Goal: Contribute content

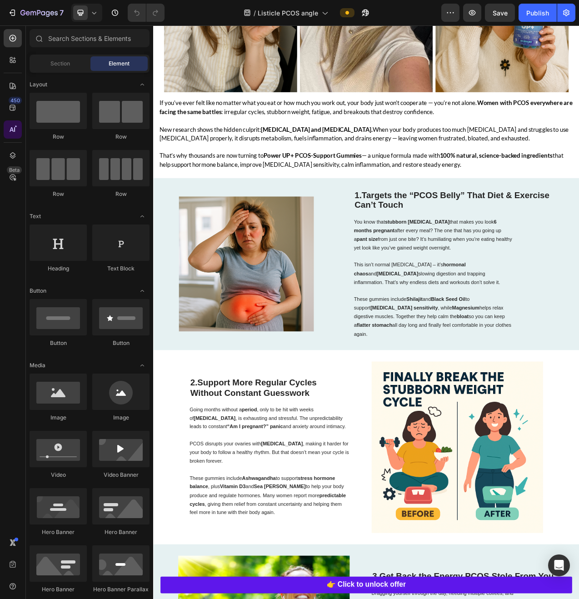
scroll to position [289, 0]
click at [500, 577] on img at bounding box center [542, 564] width 219 height 219
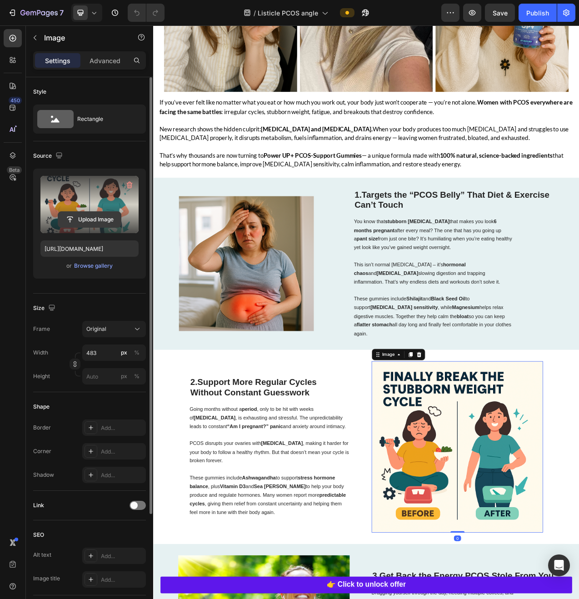
click at [92, 222] on input "file" at bounding box center [89, 219] width 63 height 15
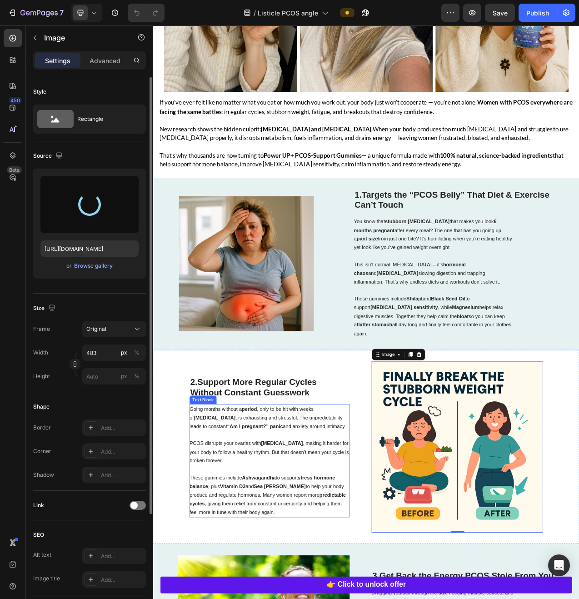
type input "https://cdn.shopify.com/s/files/1/0890/8161/0583/files/gempages_555985741612581…"
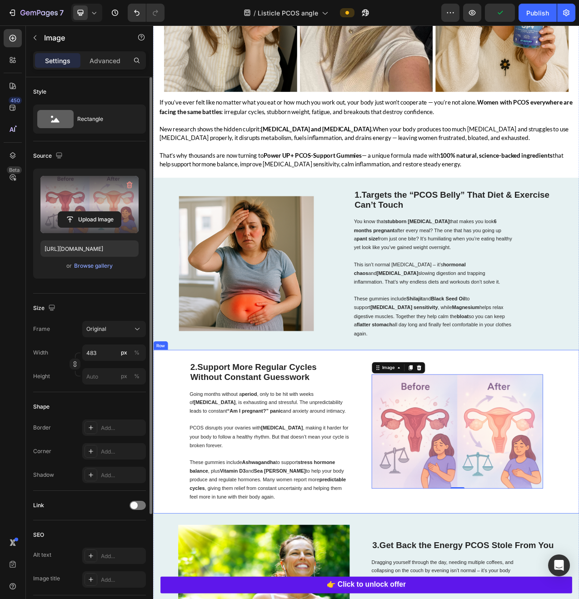
click at [531, 457] on div "Image 0" at bounding box center [542, 545] width 219 height 180
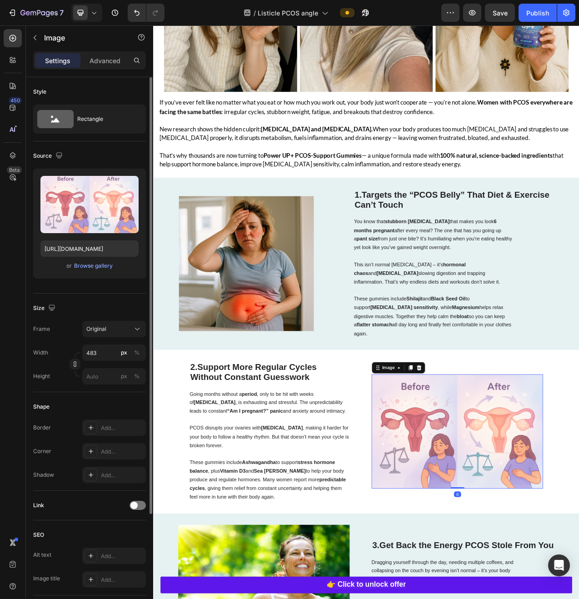
click at [498, 529] on img at bounding box center [542, 545] width 219 height 146
click at [117, 335] on button "Original" at bounding box center [114, 329] width 64 height 16
click at [98, 308] on div "Size" at bounding box center [89, 308] width 113 height 15
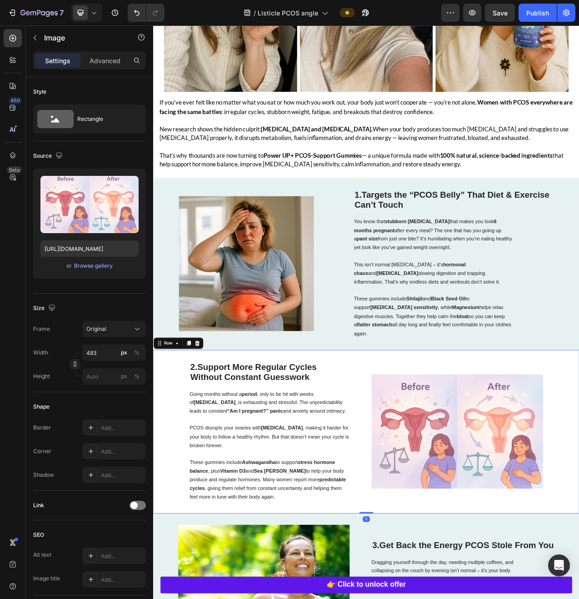
click at [571, 599] on div "Image" at bounding box center [542, 545] width 219 height 180
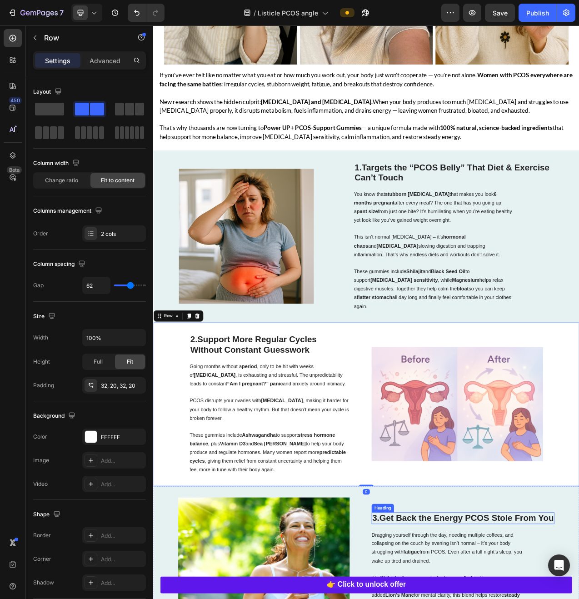
scroll to position [336, 0]
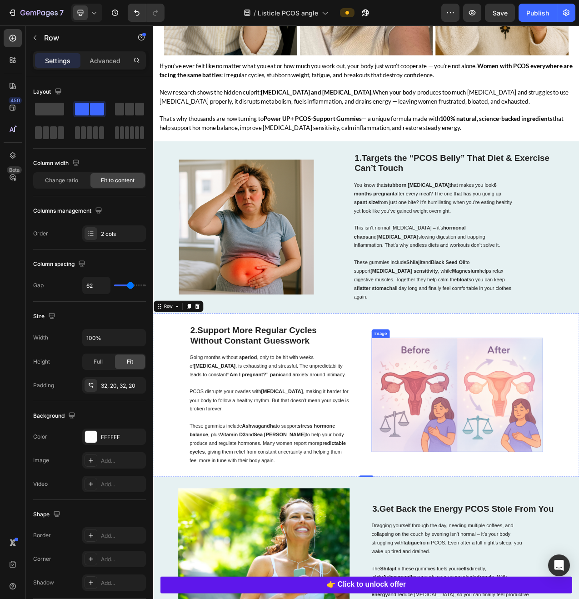
click at [504, 508] on img at bounding box center [542, 498] width 219 height 146
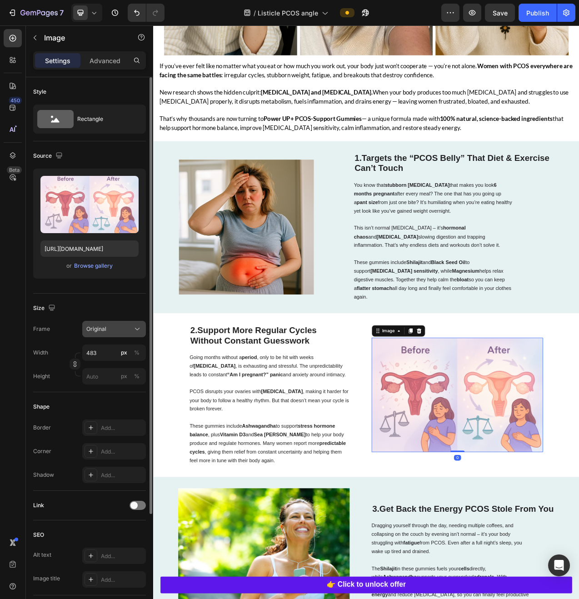
click at [113, 327] on div "Original" at bounding box center [108, 329] width 45 height 8
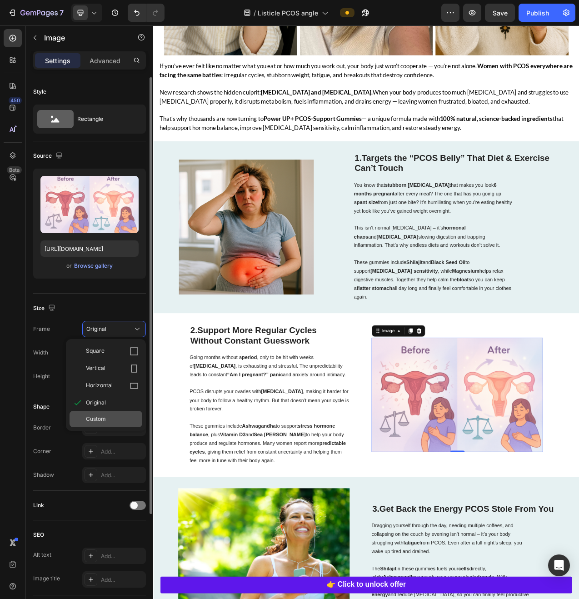
click at [116, 423] on div "Custom" at bounding box center [112, 419] width 53 height 8
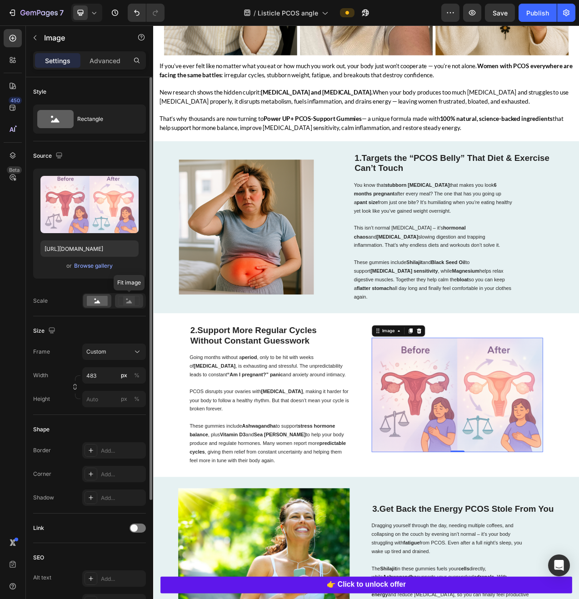
click at [123, 303] on icon at bounding box center [129, 301] width 21 height 10
click at [90, 297] on rect at bounding box center [97, 301] width 21 height 10
click at [119, 299] on rect at bounding box center [129, 301] width 20 height 10
click at [100, 296] on icon at bounding box center [97, 301] width 21 height 10
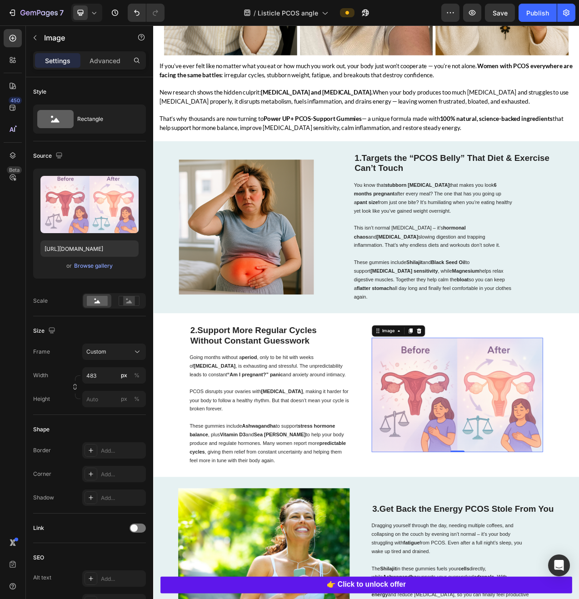
click at [122, 364] on div "Frame Custom Width 483 px % Height px %" at bounding box center [89, 376] width 113 height 64
click at [121, 358] on button "Custom" at bounding box center [114, 352] width 64 height 16
click at [115, 429] on div "Original" at bounding box center [112, 425] width 53 height 8
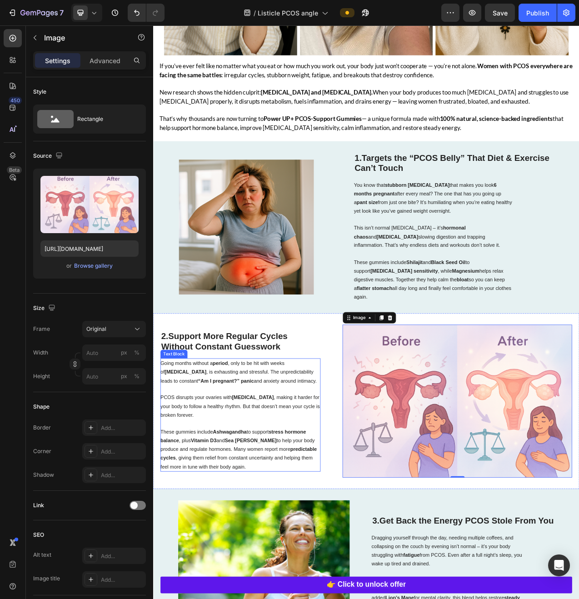
click at [302, 453] on p "Going months without a period , only to be hit with weeks of heavy bleeding , i…" at bounding box center [264, 469] width 204 height 33
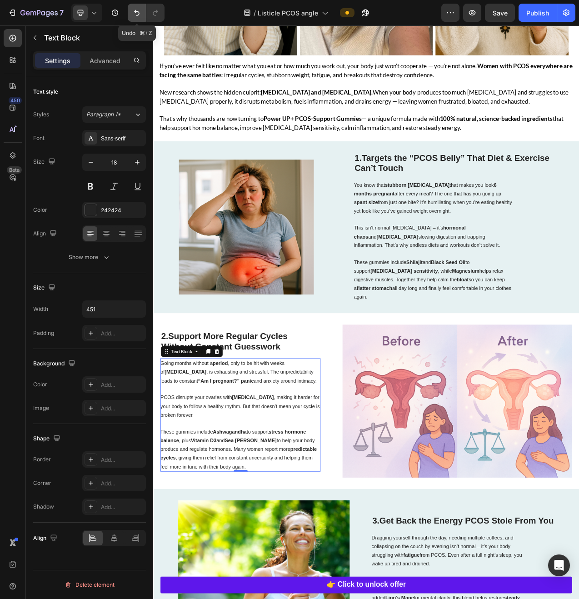
click at [140, 16] on icon "Undo/Redo" at bounding box center [136, 12] width 9 height 9
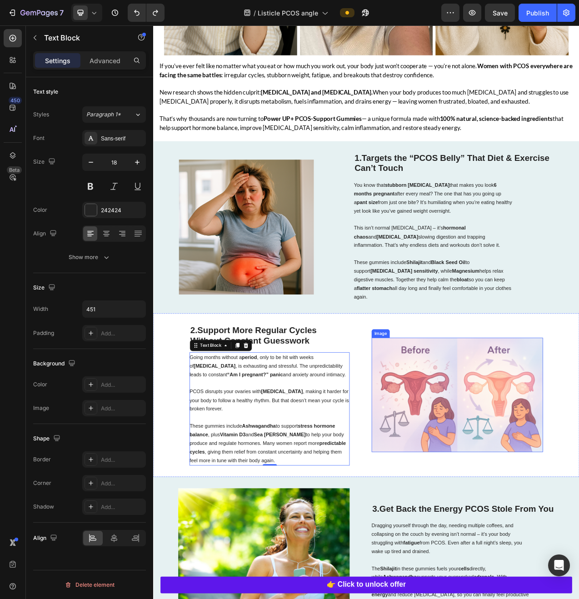
drag, startPoint x: 617, startPoint y: 541, endPoint x: 604, endPoint y: 597, distance: 58.0
click at [579, 540] on img at bounding box center [542, 498] width 219 height 146
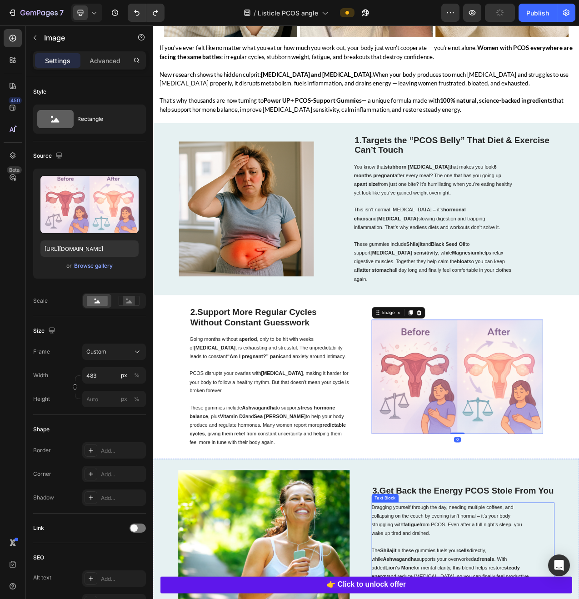
scroll to position [381, 0]
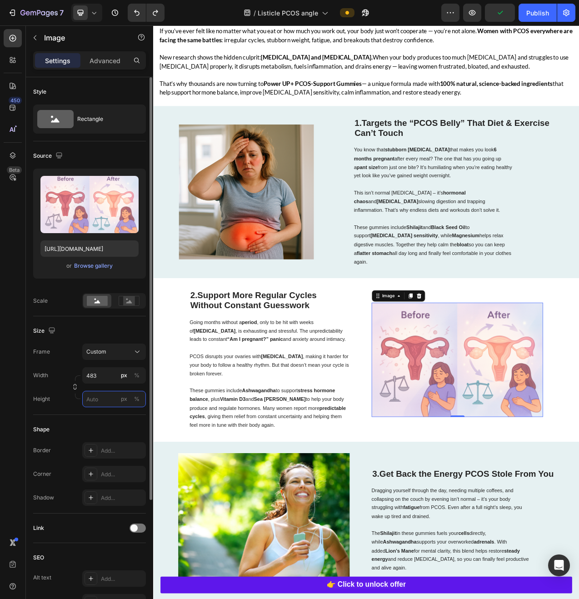
click at [100, 399] on input "px %" at bounding box center [114, 399] width 64 height 16
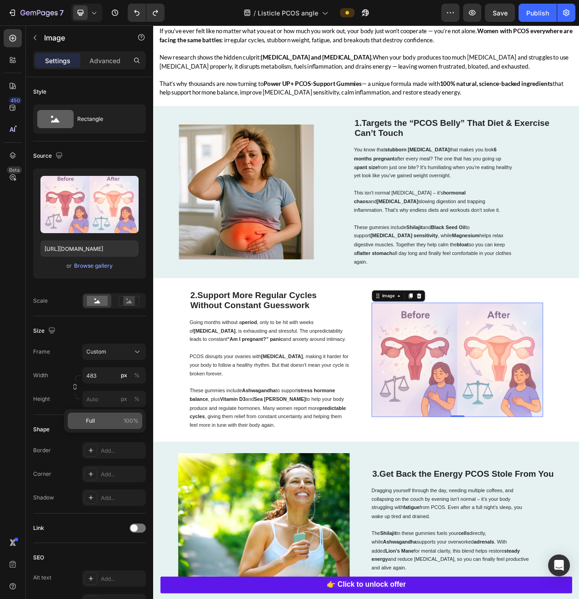
click at [105, 424] on p "Full 100%" at bounding box center [112, 421] width 53 height 8
type input "100"
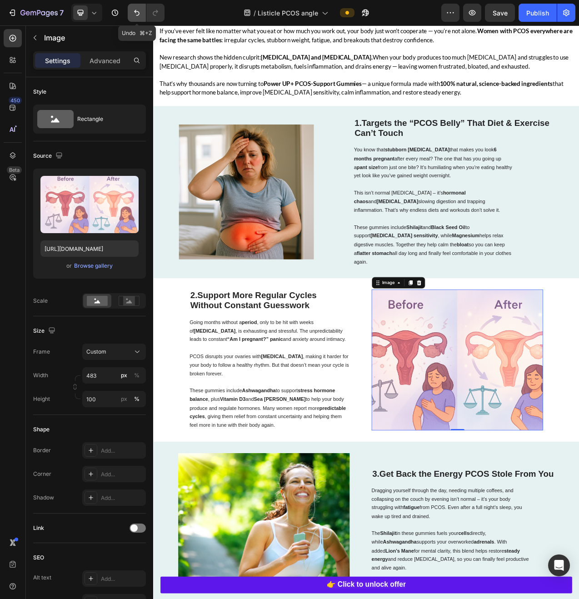
click at [133, 14] on icon "Undo/Redo" at bounding box center [136, 12] width 9 height 9
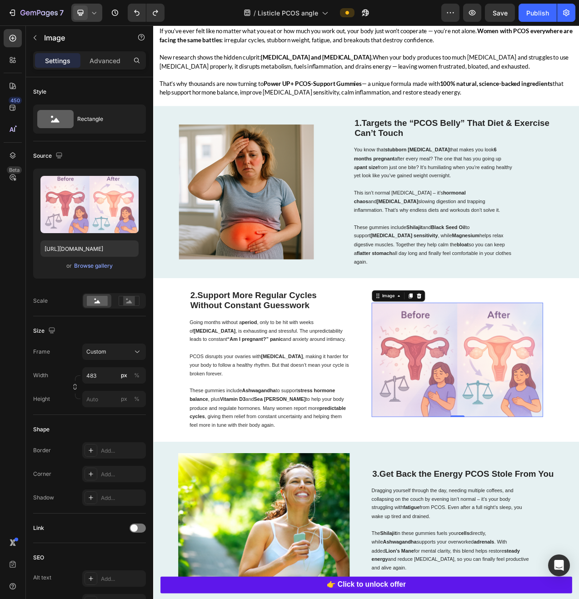
click at [90, 16] on icon at bounding box center [94, 12] width 9 height 9
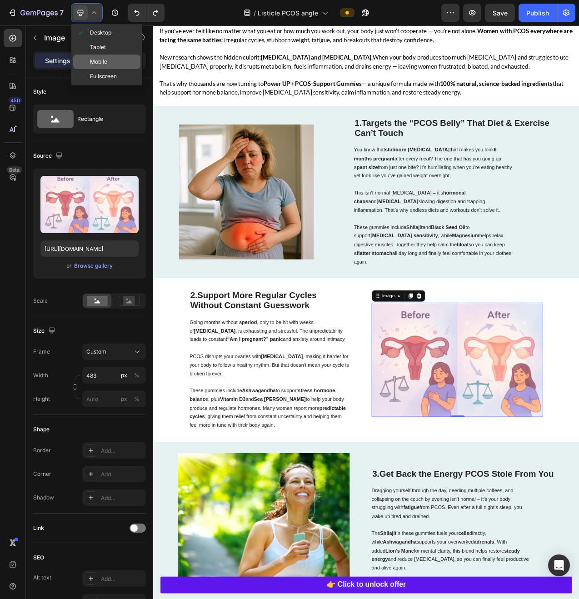
click at [106, 59] on span "Mobile" at bounding box center [98, 61] width 17 height 9
type input "https://cdn.shopify.com/s/files/1/0890/8161/0583/files/gempages_555985741612581…"
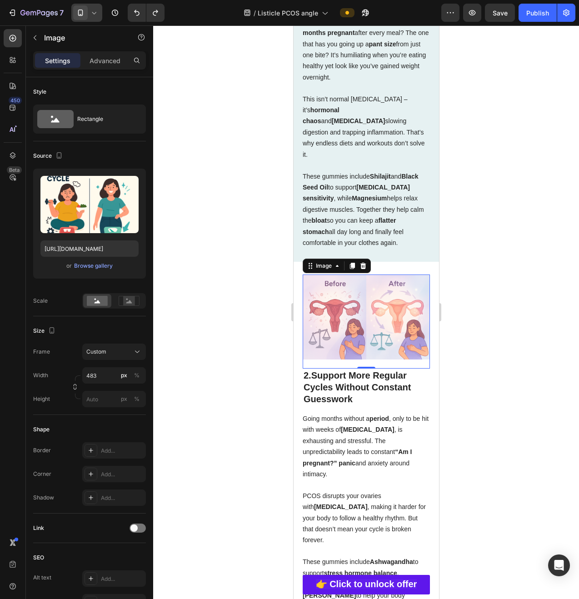
scroll to position [643, 0]
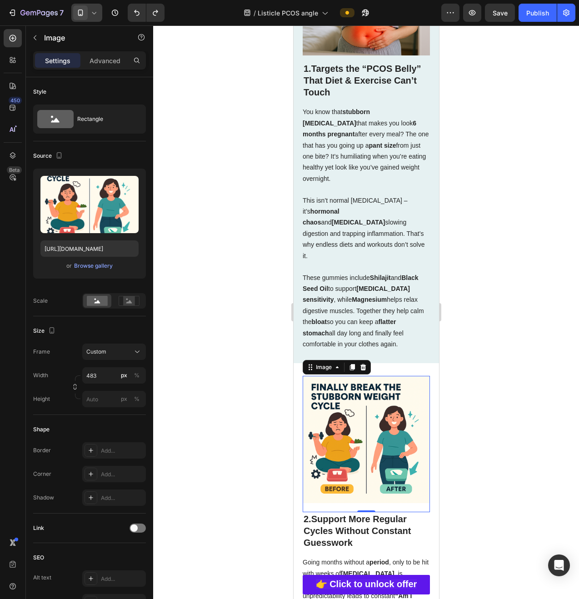
click at [356, 454] on img at bounding box center [365, 439] width 127 height 127
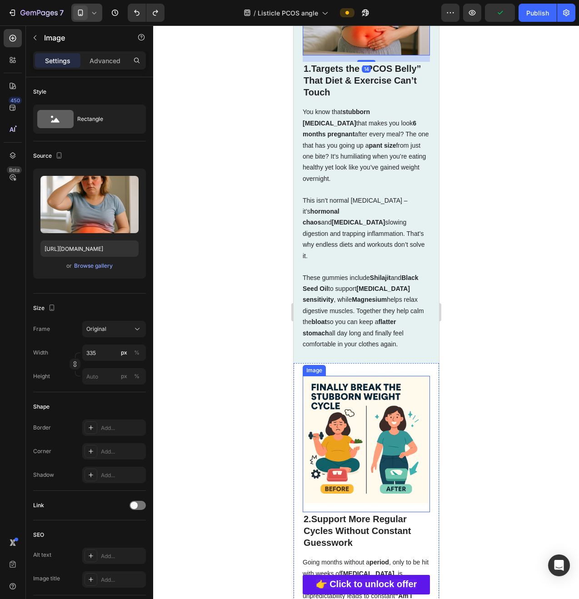
drag, startPoint x: 352, startPoint y: 461, endPoint x: 340, endPoint y: 445, distance: 19.5
click at [352, 461] on img at bounding box center [365, 439] width 127 height 127
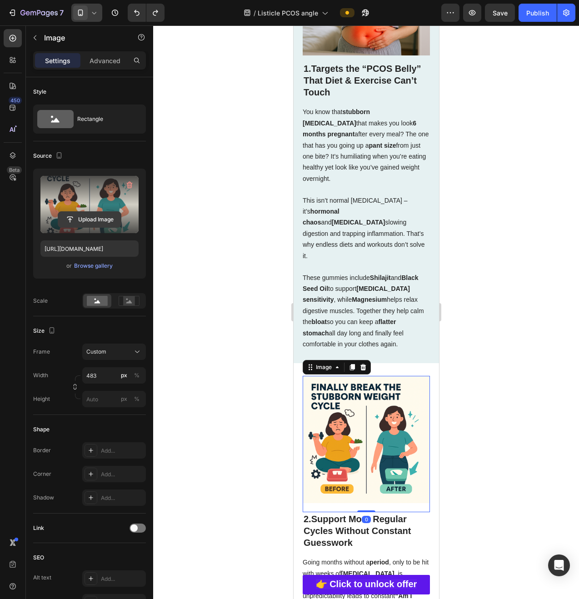
click at [92, 216] on input "file" at bounding box center [89, 219] width 63 height 15
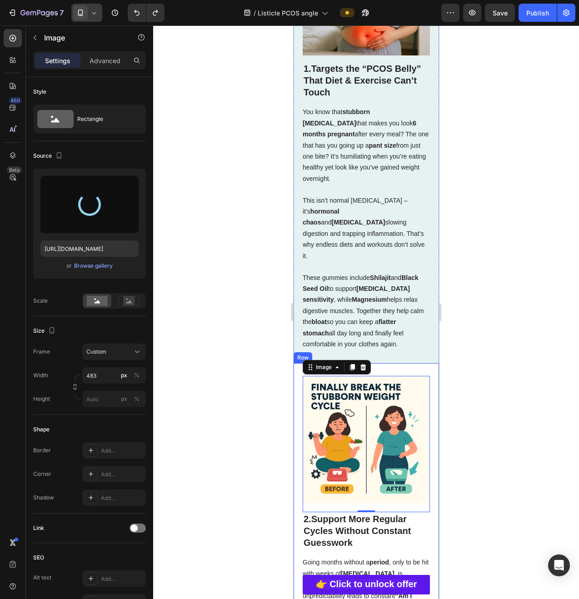
type input "https://cdn.shopify.com/s/files/1/0890/8161/0583/files/gempages_555985741612581…"
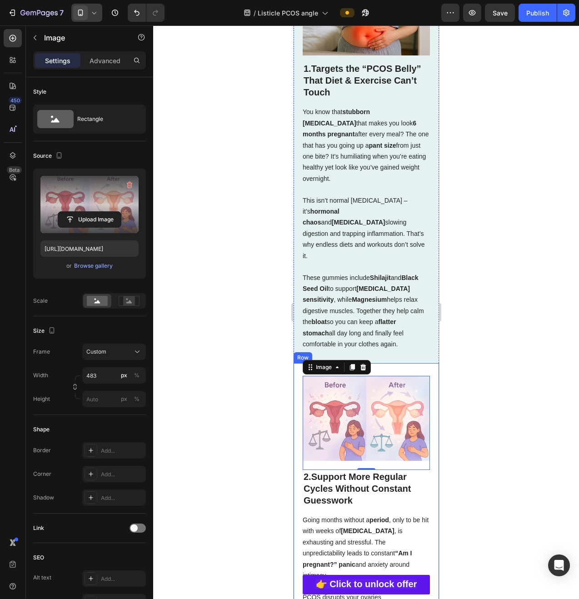
click at [213, 349] on div at bounding box center [366, 312] width 426 height 574
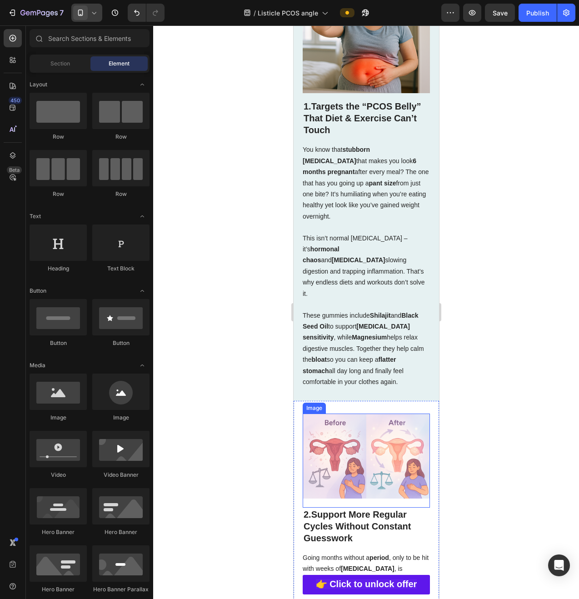
scroll to position [675, 0]
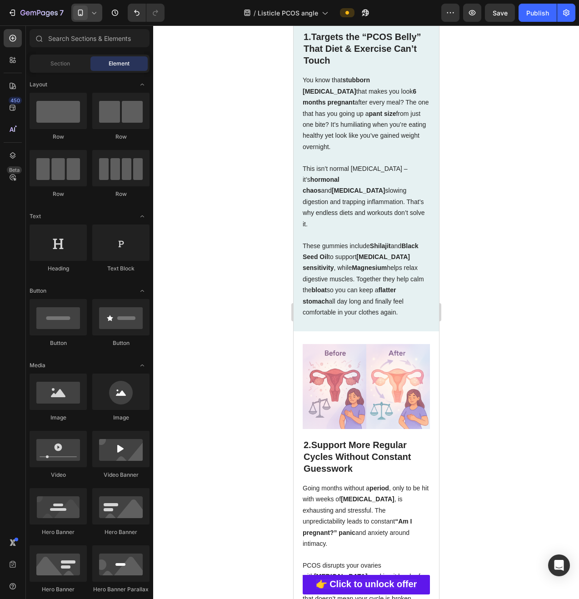
click at [91, 10] on icon at bounding box center [94, 12] width 9 height 9
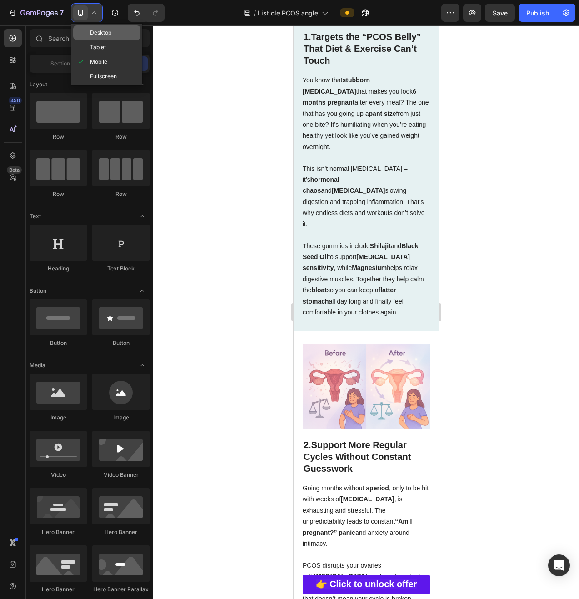
click at [92, 35] on span "Desktop" at bounding box center [100, 32] width 21 height 9
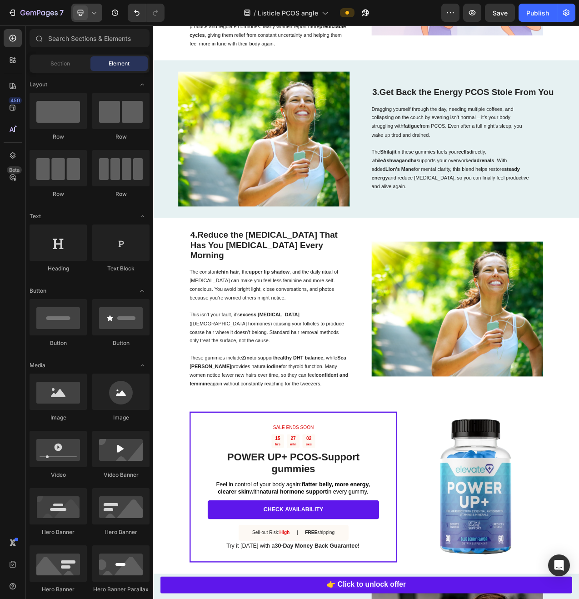
scroll to position [873, 0]
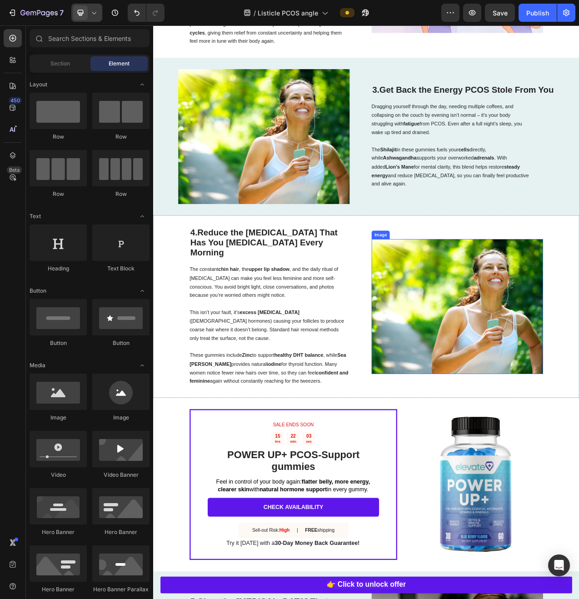
click at [509, 379] on img at bounding box center [542, 385] width 219 height 173
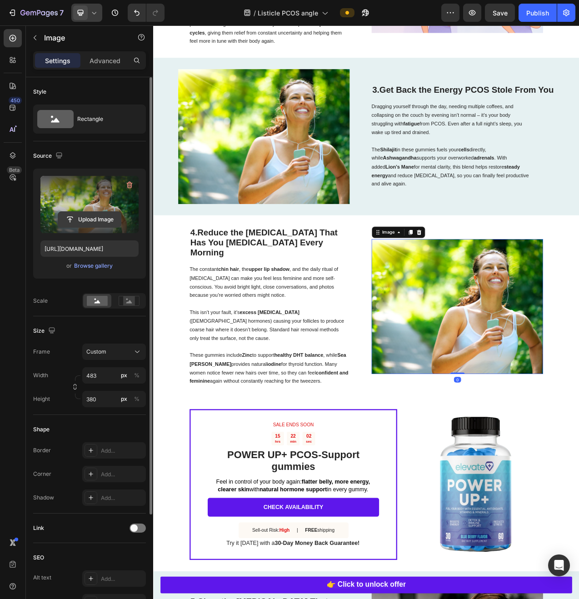
click at [91, 213] on input "file" at bounding box center [89, 219] width 63 height 15
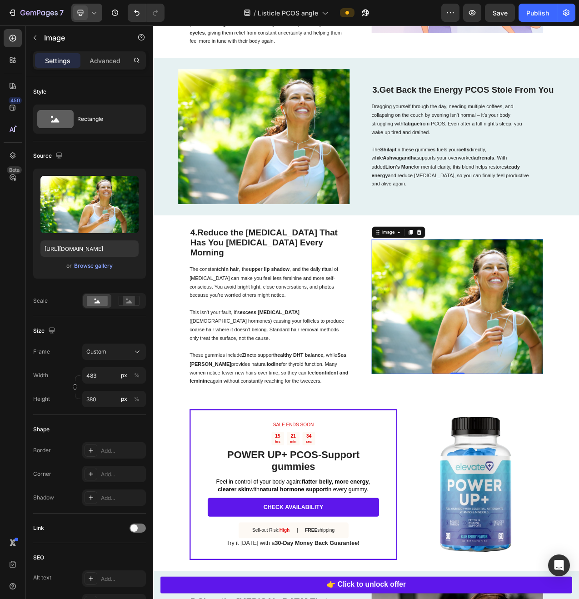
click at [482, 324] on img at bounding box center [542, 385] width 219 height 173
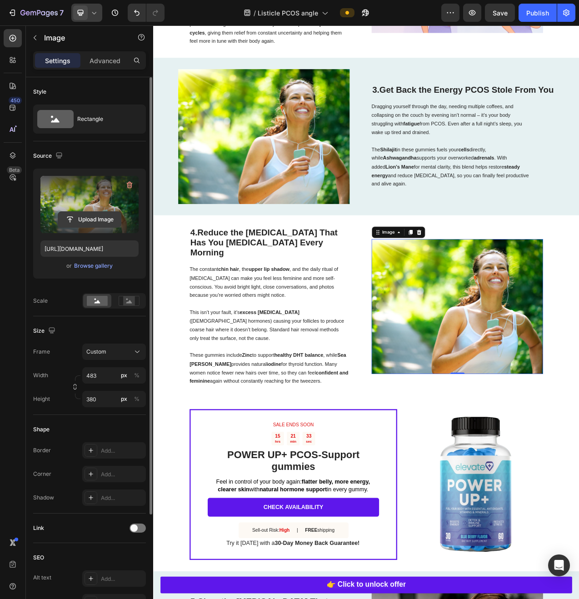
click at [86, 224] on input "file" at bounding box center [89, 219] width 63 height 15
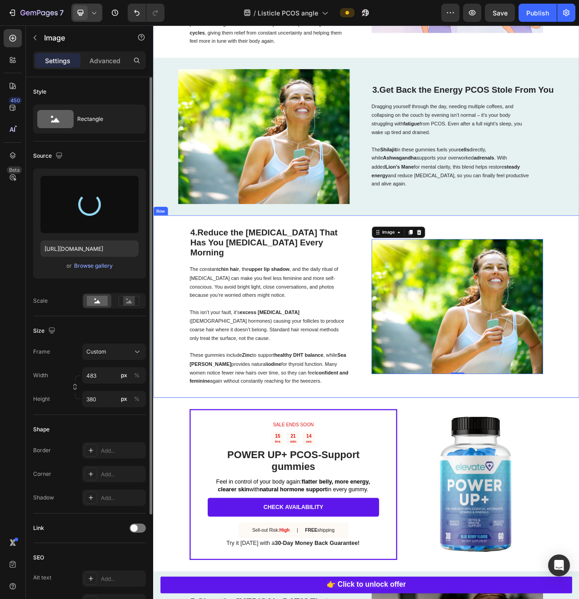
type input "https://cdn.shopify.com/s/files/1/0890/8161/0583/files/gempages_555985741612581…"
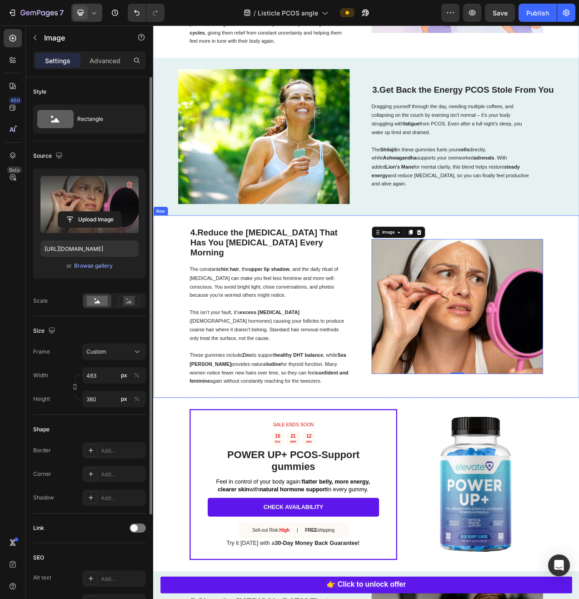
click at [414, 344] on div "4. Reduce the Facial Hair That Has You Plucking Every Morning Heading The const…" at bounding box center [425, 386] width 545 height 234
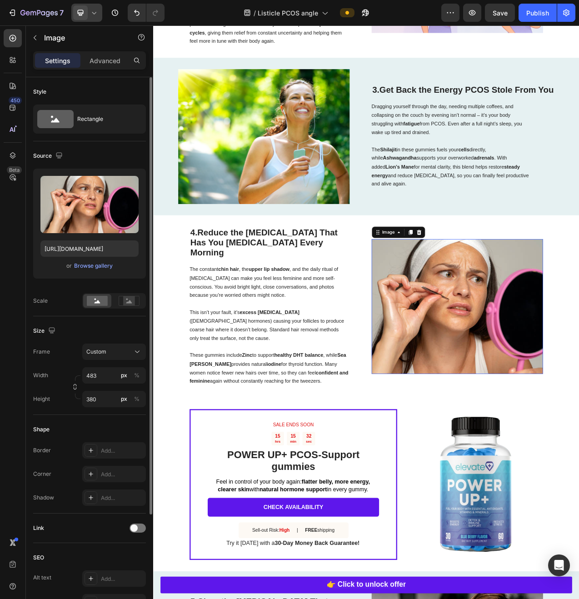
click at [492, 423] on img at bounding box center [542, 385] width 219 height 173
click at [419, 456] on div "4. Reduce the Facial Hair That Has You Plucking Every Morning Heading The const…" at bounding box center [425, 386] width 545 height 234
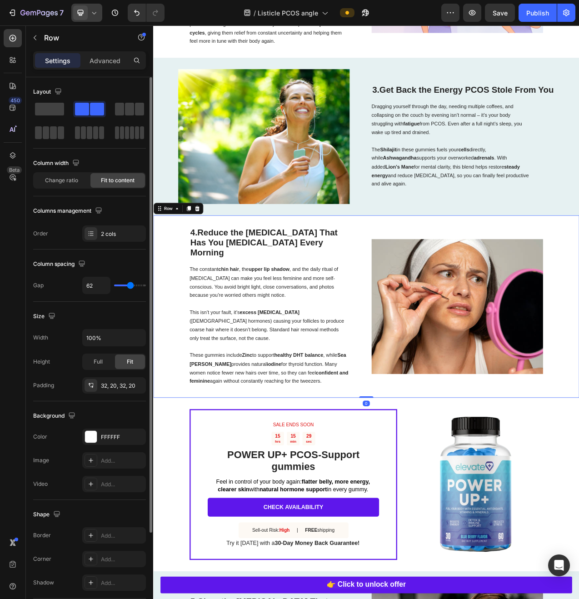
click at [198, 254] on div at bounding box center [198, 259] width 11 height 11
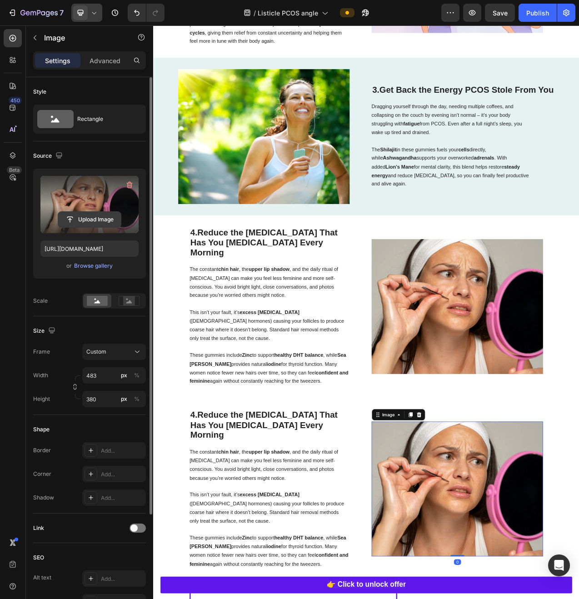
click at [97, 224] on input "file" at bounding box center [89, 219] width 63 height 15
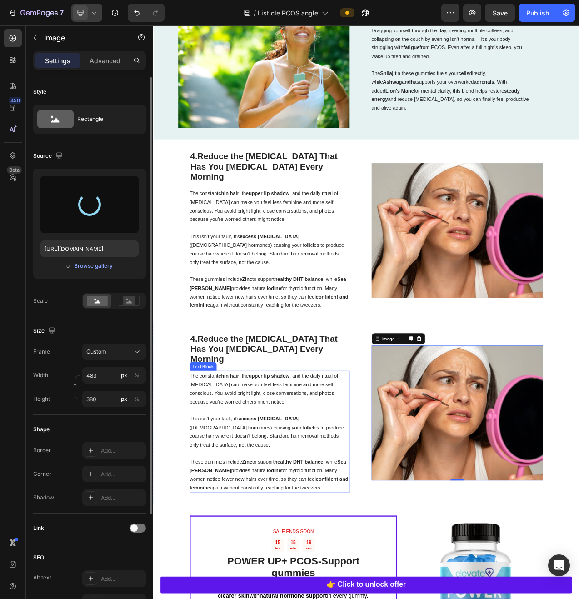
type input "https://cdn.shopify.com/s/files/1/0890/8161/0583/files/gempages_555985741612581…"
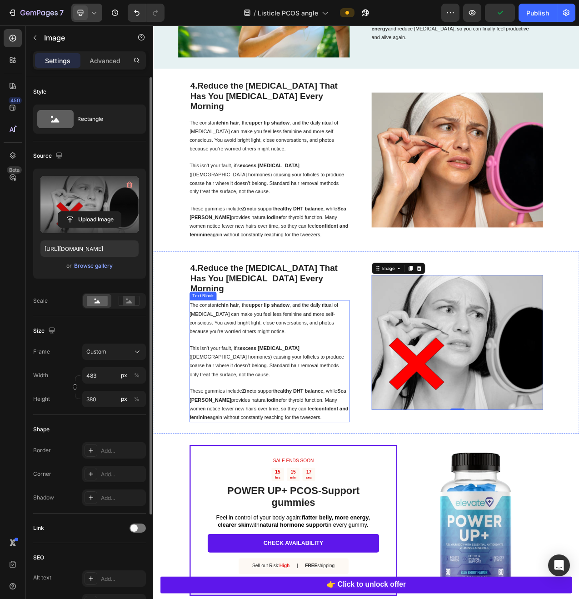
scroll to position [1063, 0]
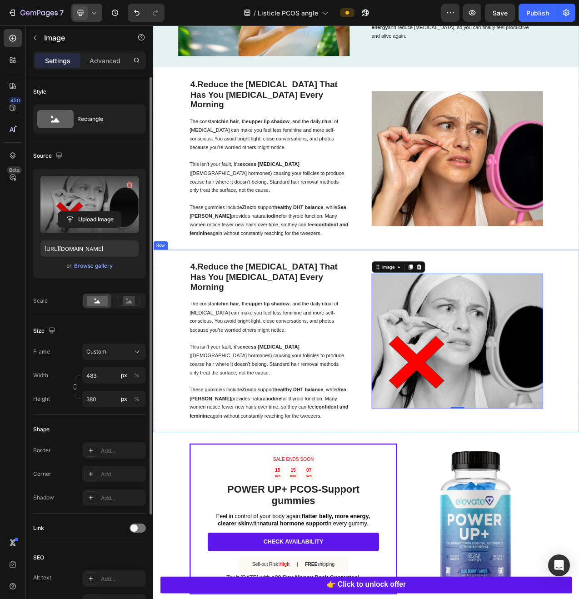
click at [180, 381] on div "4. Reduce the Facial Hair That Has You Plucking Every Morning Heading The const…" at bounding box center [425, 430] width 545 height 234
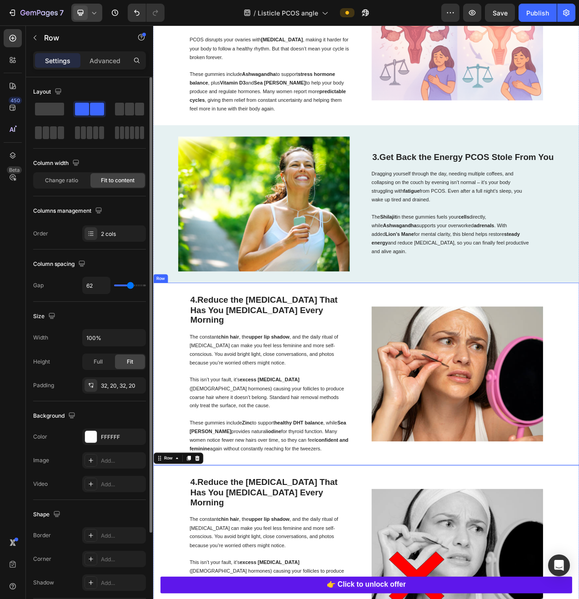
scroll to position [784, 0]
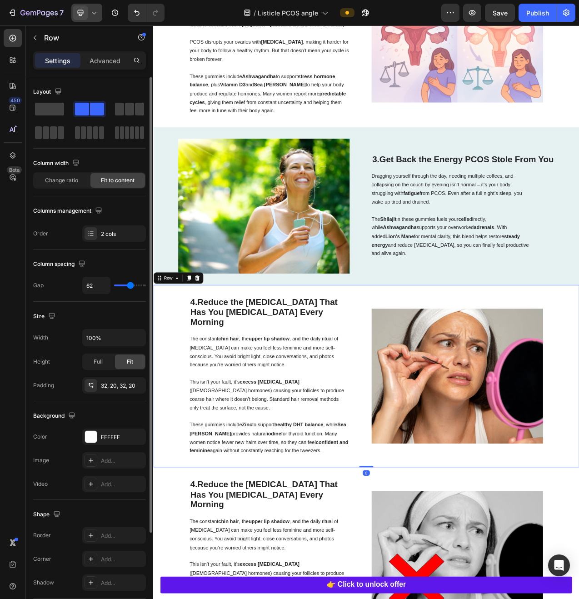
click at [422, 383] on div "4. Reduce the Facial Hair That Has You Plucking Every Morning Heading The const…" at bounding box center [425, 475] width 545 height 234
click at [210, 346] on icon at bounding box center [209, 349] width 6 height 6
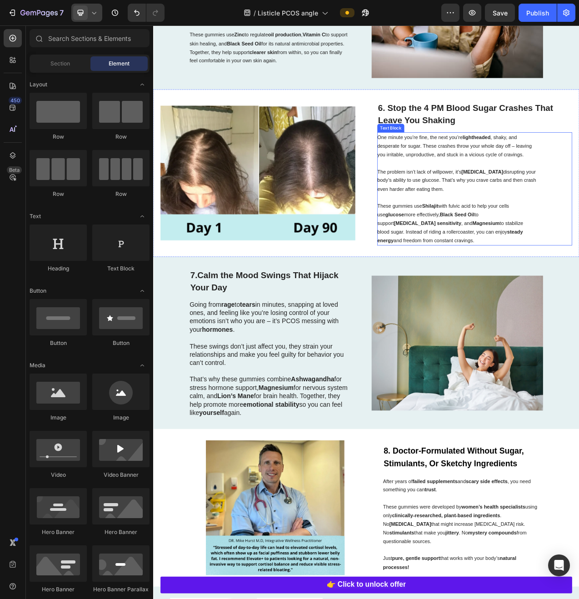
scroll to position [1676, 0]
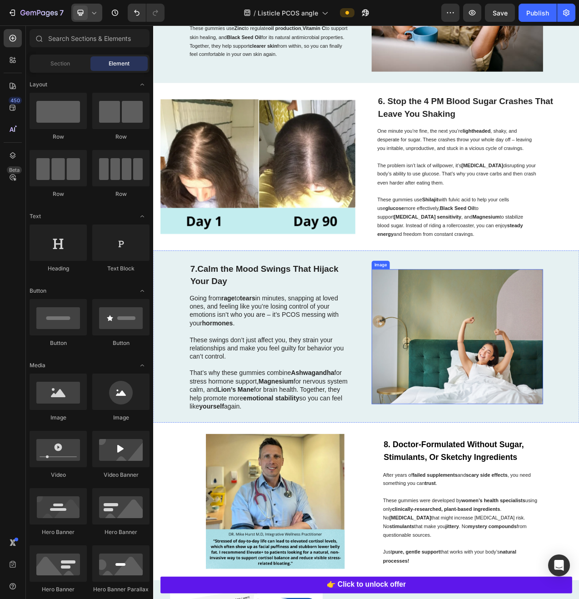
click at [500, 448] on img at bounding box center [542, 424] width 219 height 173
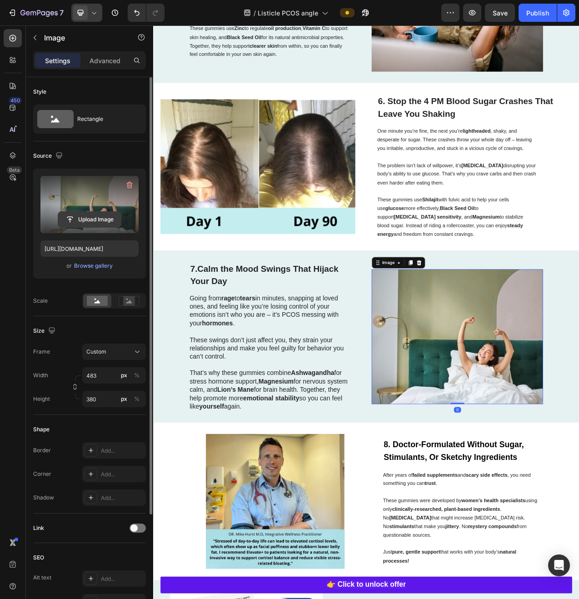
click at [80, 217] on input "file" at bounding box center [89, 219] width 63 height 15
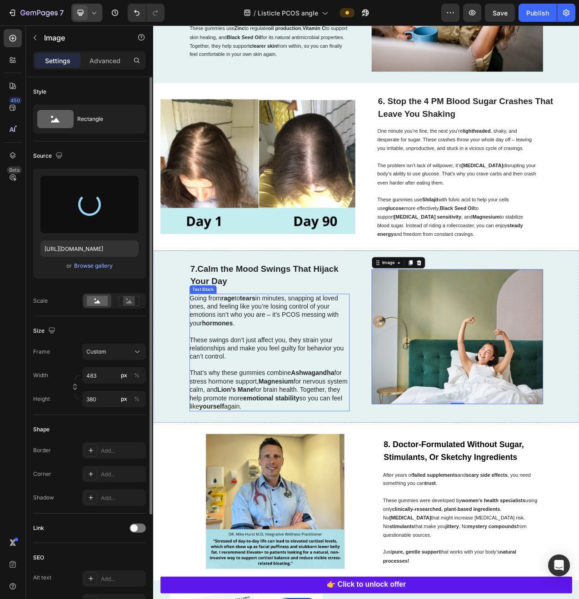
type input "https://cdn.shopify.com/s/files/1/0890/8161/0583/files/gempages_555985741612581…"
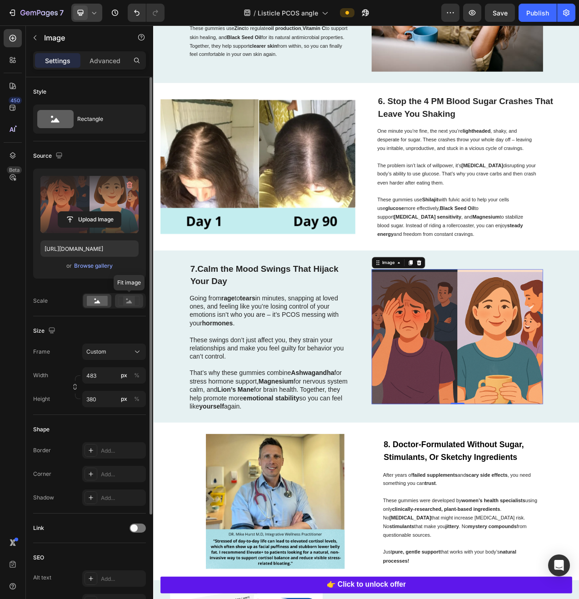
click at [137, 299] on icon at bounding box center [129, 301] width 21 height 10
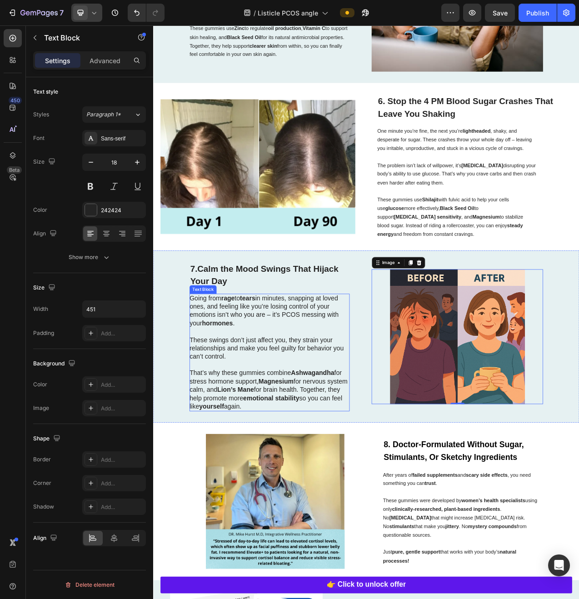
click at [392, 389] on p "Going from rage to tears in minutes, snapping at loved ones, and feeling like y…" at bounding box center [302, 391] width 204 height 43
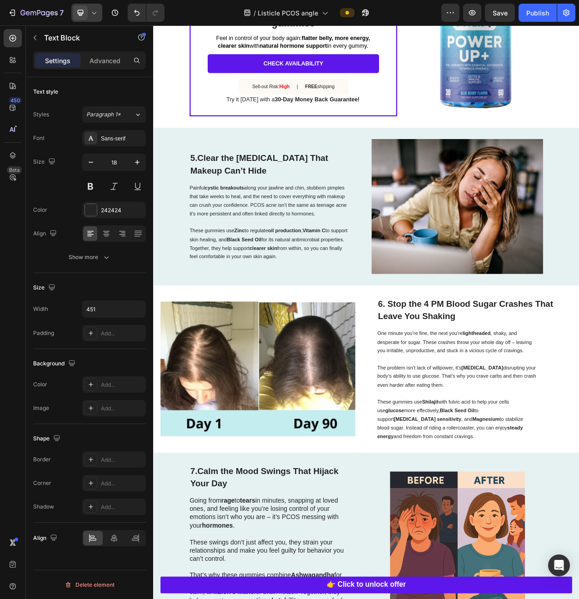
scroll to position [1406, 0]
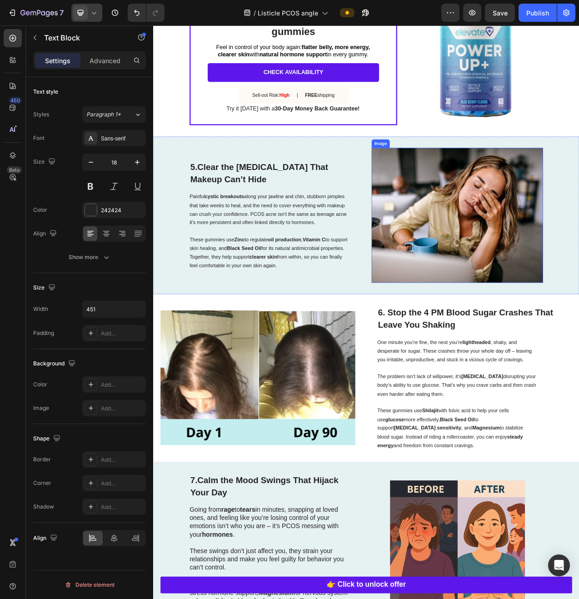
drag, startPoint x: 529, startPoint y: 303, endPoint x: 485, endPoint y: 294, distance: 44.0
click at [528, 303] on img at bounding box center [542, 268] width 219 height 173
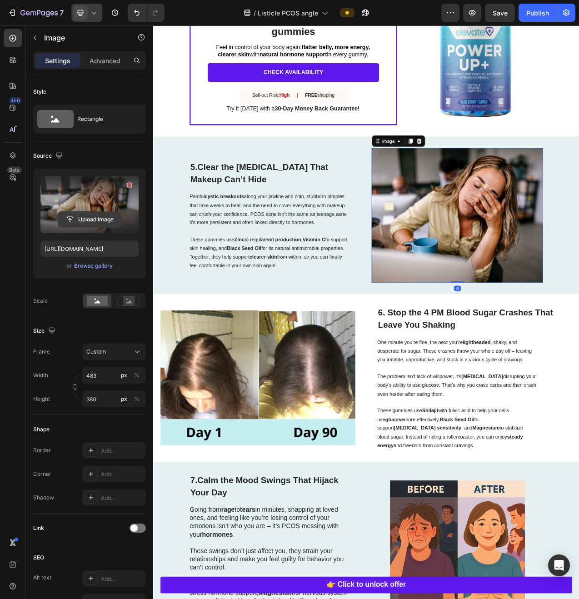
click at [93, 219] on input "file" at bounding box center [89, 219] width 63 height 15
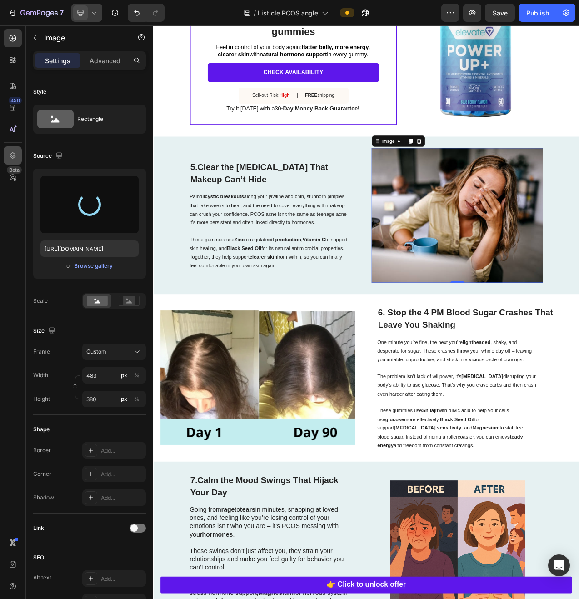
type input "https://cdn.shopify.com/s/files/1/0890/8161/0583/files/gempages_555985741612581…"
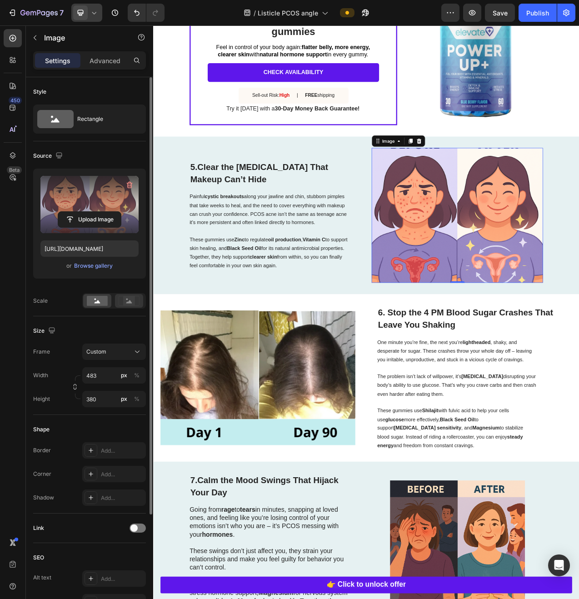
click at [134, 303] on icon at bounding box center [129, 301] width 21 height 10
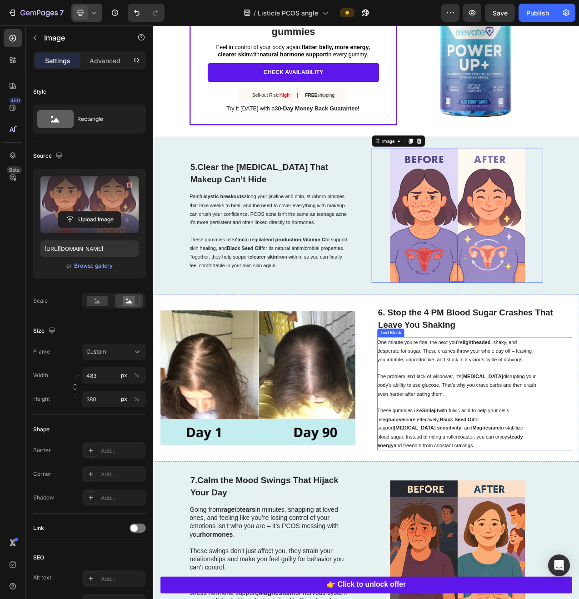
click at [561, 479] on strong "insulin resistance" at bounding box center [575, 474] width 54 height 7
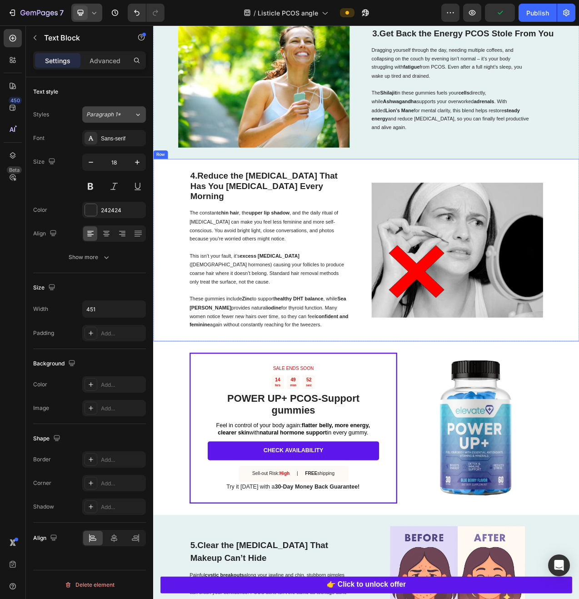
scroll to position [966, 0]
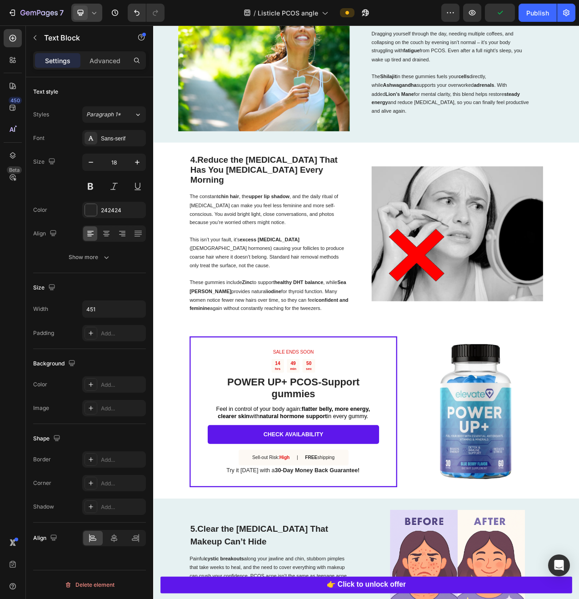
click at [89, 10] on div at bounding box center [86, 13] width 31 height 18
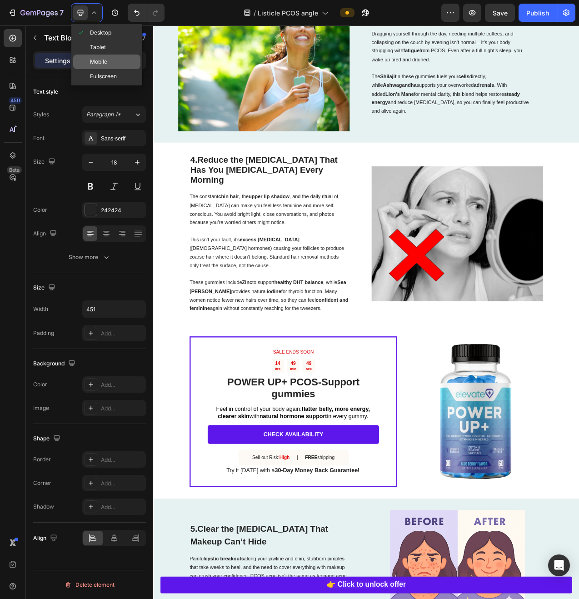
click at [113, 61] on div "Mobile" at bounding box center [106, 62] width 67 height 15
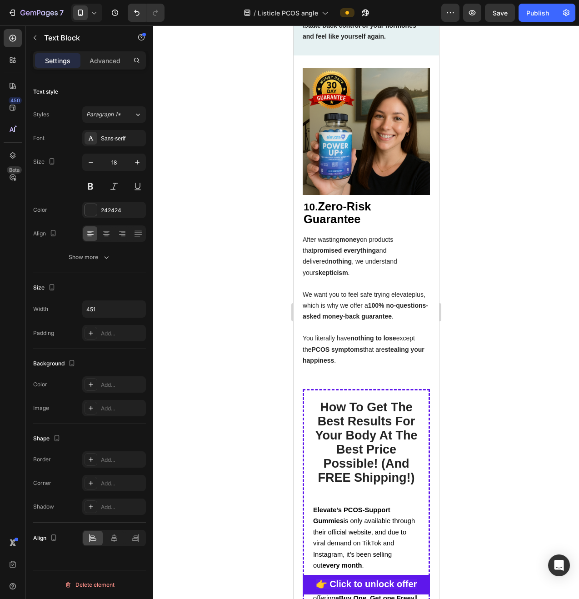
scroll to position [4289, 0]
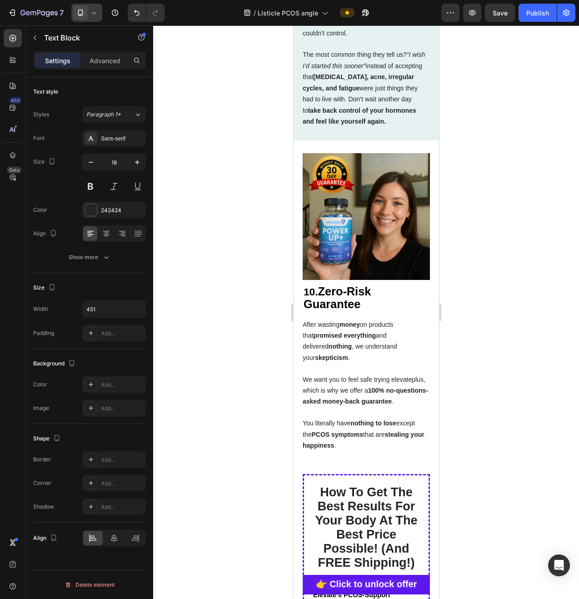
click at [96, 17] on icon at bounding box center [94, 12] width 9 height 9
click at [105, 38] on div "Desktop" at bounding box center [106, 32] width 67 height 15
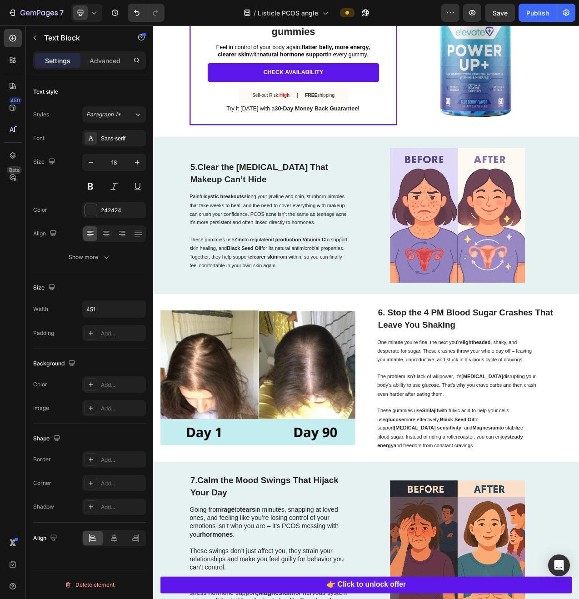
scroll to position [1616, 0]
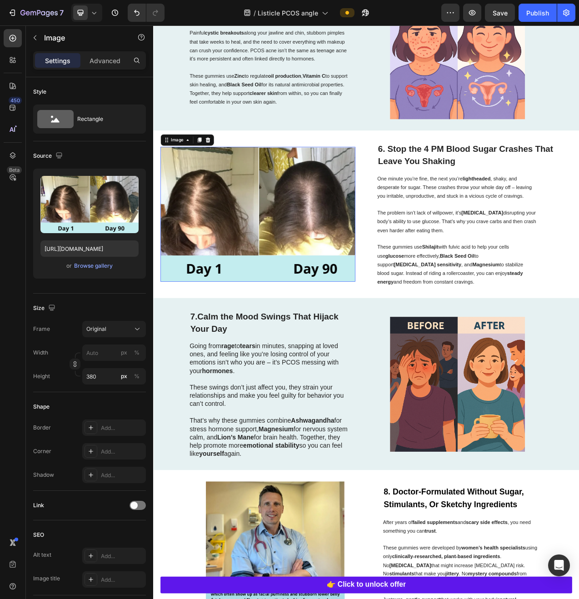
drag, startPoint x: 331, startPoint y: 254, endPoint x: 300, endPoint y: 308, distance: 61.9
click at [329, 255] on img at bounding box center [286, 267] width 249 height 173
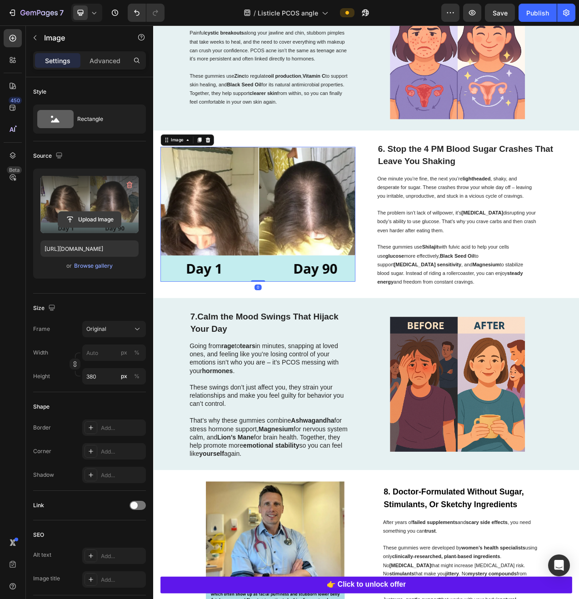
click at [88, 217] on input "file" at bounding box center [89, 219] width 63 height 15
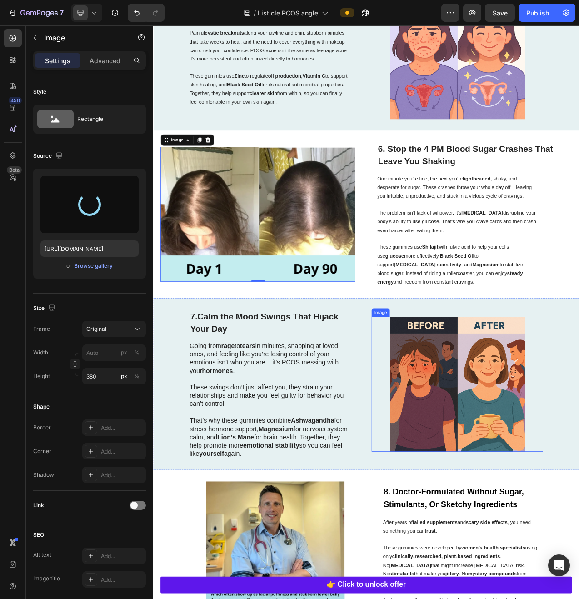
type input "https://cdn.shopify.com/s/files/1/0890/8161/0583/files/gempages_555985741612581…"
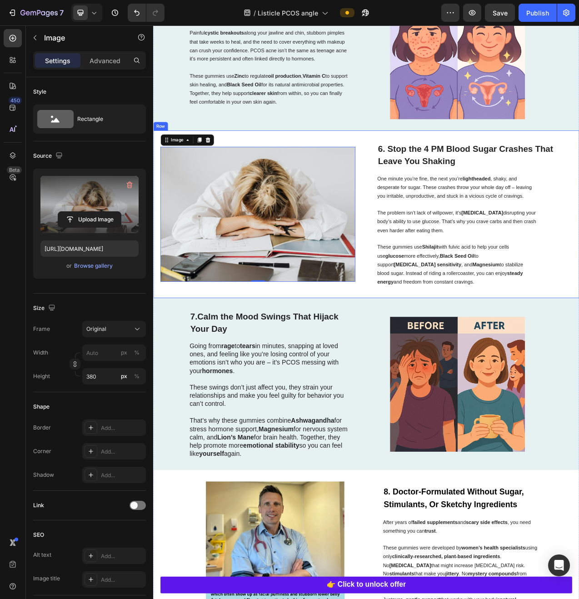
click at [396, 160] on div "Image 0 6. Stop the 4 PM Blood Sugar Crashes That Leave You Shaking Heading One…" at bounding box center [425, 267] width 545 height 214
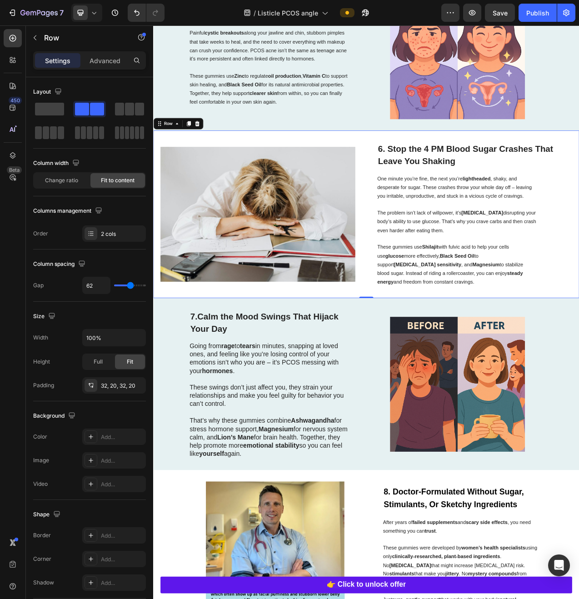
click at [405, 163] on div "Image 6. Stop the 4 PM Blood Sugar Crashes That Leave You Shaking Heading One m…" at bounding box center [425, 267] width 545 height 214
click at [202, 155] on div at bounding box center [198, 151] width 11 height 11
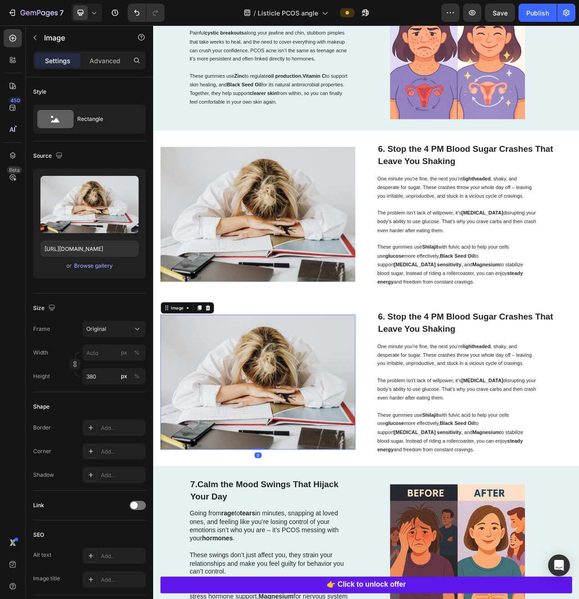
click at [329, 457] on img at bounding box center [286, 482] width 249 height 173
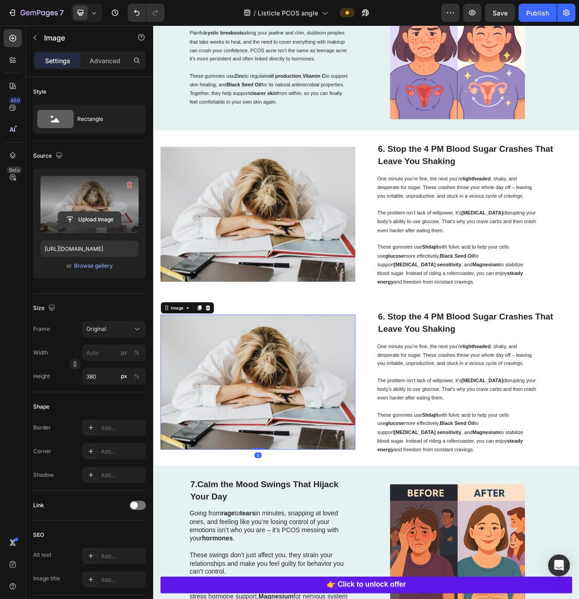
click at [92, 219] on input "file" at bounding box center [89, 219] width 63 height 15
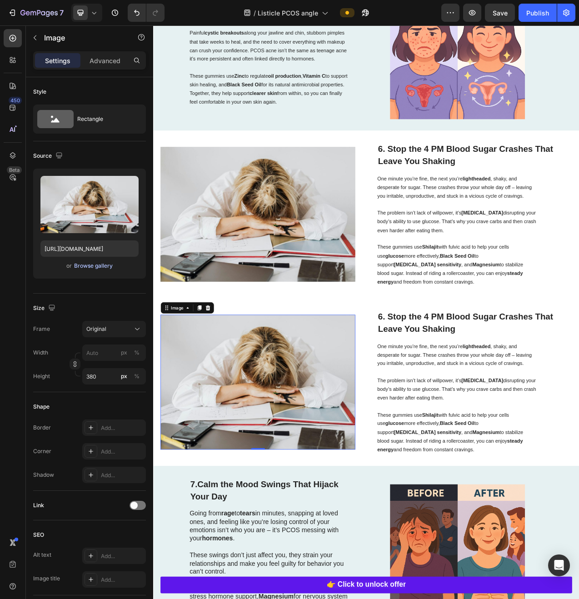
click at [90, 265] on div "Browse gallery" at bounding box center [93, 266] width 39 height 8
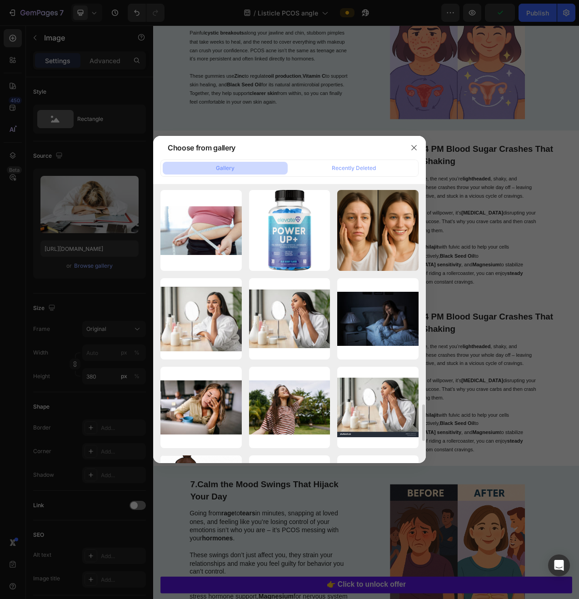
scroll to position [1700, 0]
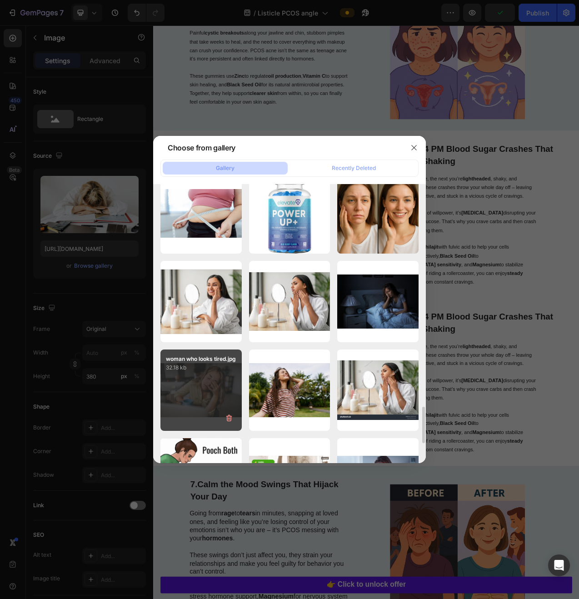
click at [212, 385] on div "woman who looks tired.jpg 32.18 kb" at bounding box center [200, 389] width 81 height 81
type input "https://cdn.shopify.com/s/files/1/0890/8161/0583/files/gempages_555985741612581…"
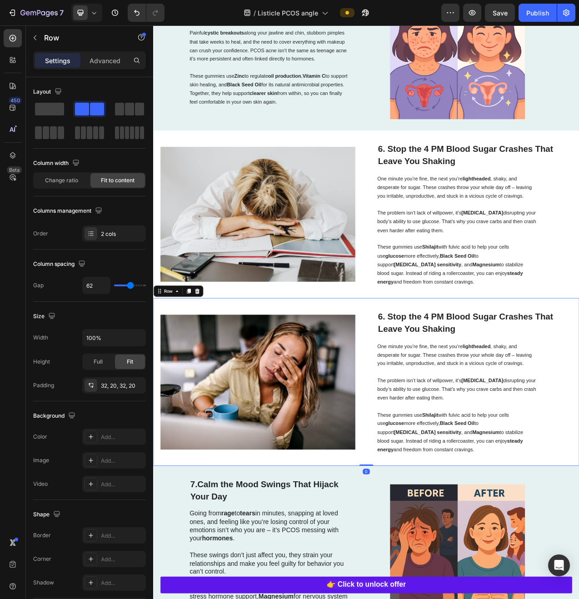
click at [427, 515] on div "Image 6. Stop the 4 PM Blood Sugar Crashes That Leave You Shaking Heading One m…" at bounding box center [425, 481] width 545 height 214
click at [205, 371] on div at bounding box center [209, 365] width 11 height 11
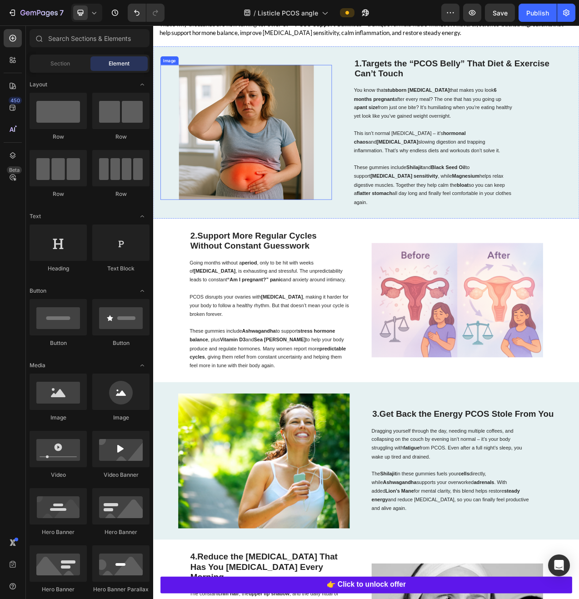
scroll to position [1, 0]
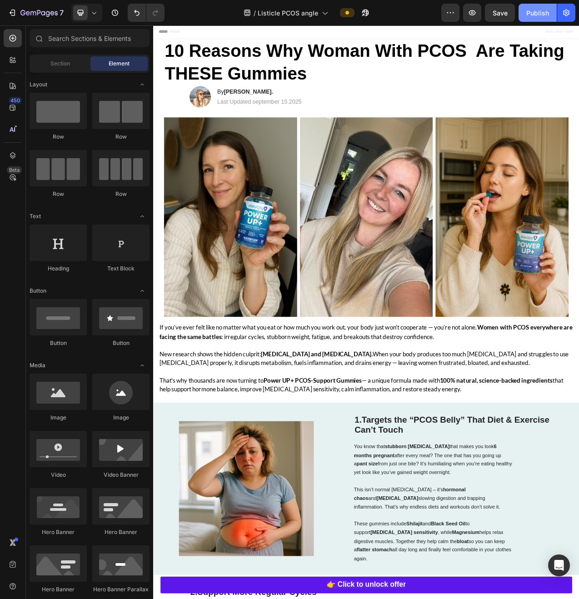
click at [538, 15] on div "Publish" at bounding box center [537, 13] width 23 height 10
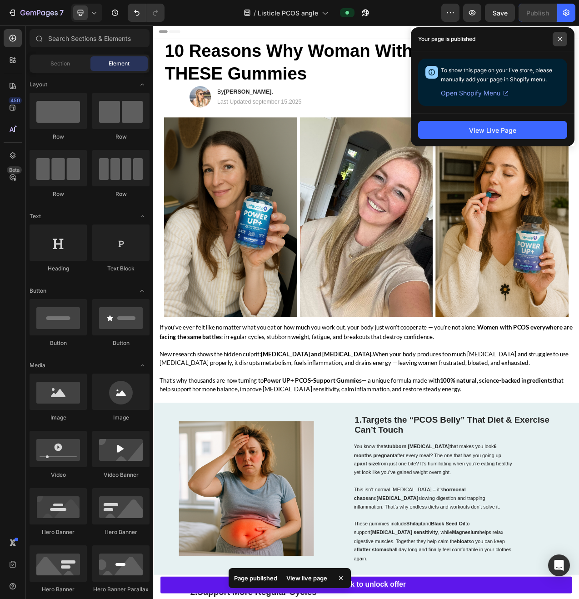
drag, startPoint x: 554, startPoint y: 37, endPoint x: 560, endPoint y: 41, distance: 7.3
click at [554, 39] on span at bounding box center [560, 39] width 15 height 15
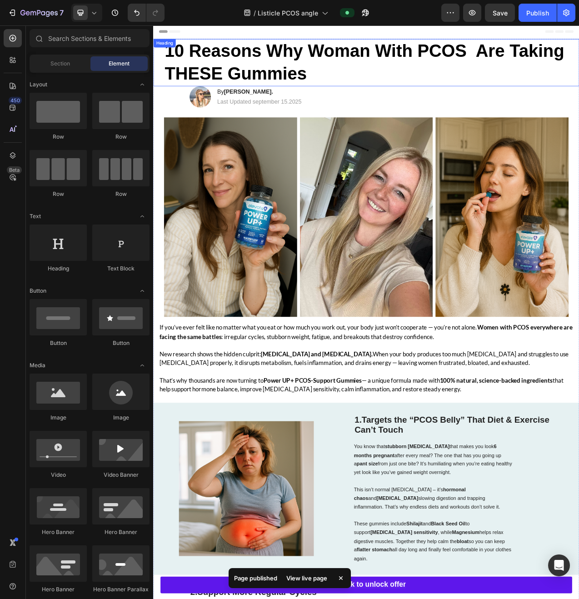
click at [566, 52] on span "10 Reasons Why Woman With PCOS Are Taking THESE Gummies" at bounding box center [424, 72] width 512 height 54
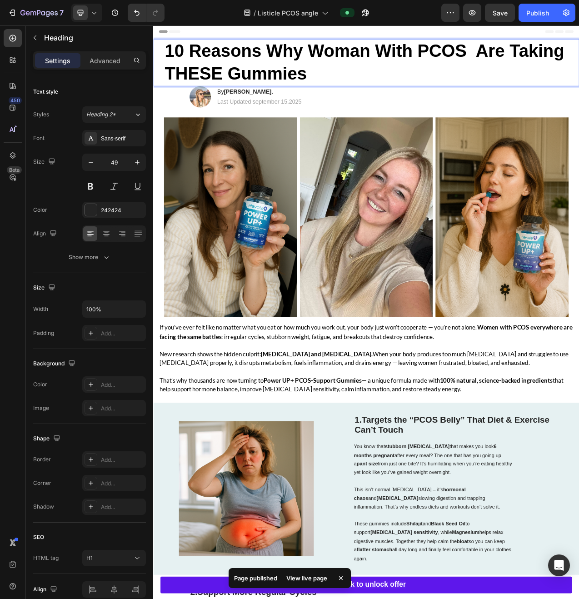
click at [568, 60] on span "10 Reasons Why Woman With PCOS Are Taking THESE Gummies" at bounding box center [424, 72] width 512 height 54
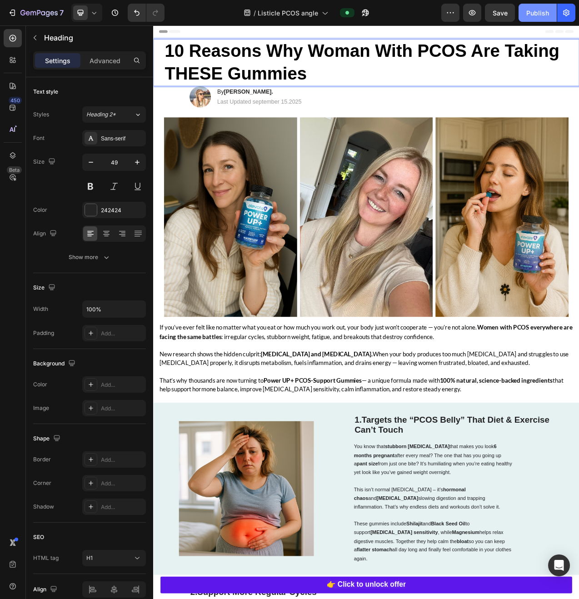
click at [531, 10] on div "Publish" at bounding box center [537, 13] width 23 height 10
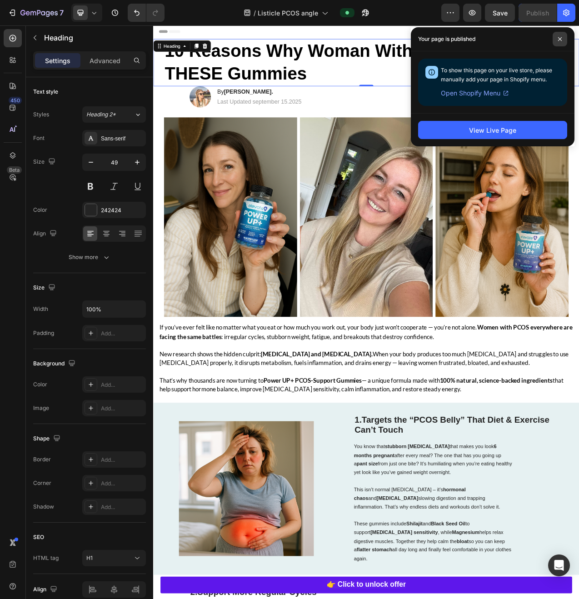
click at [559, 40] on icon at bounding box center [560, 39] width 5 height 5
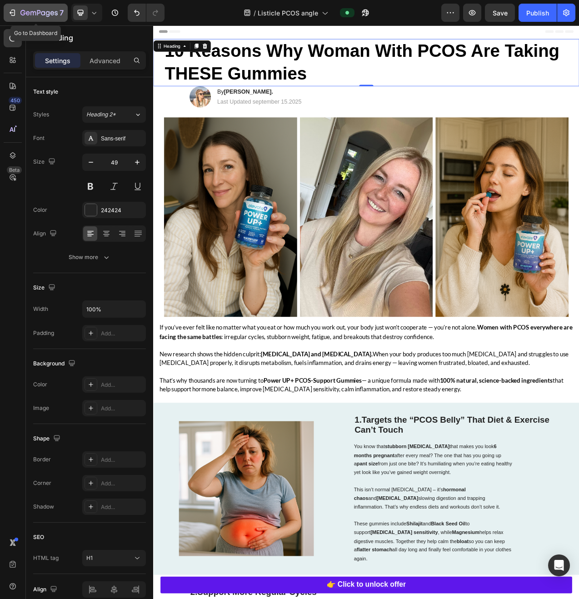
click at [32, 19] on button "7" at bounding box center [36, 13] width 64 height 18
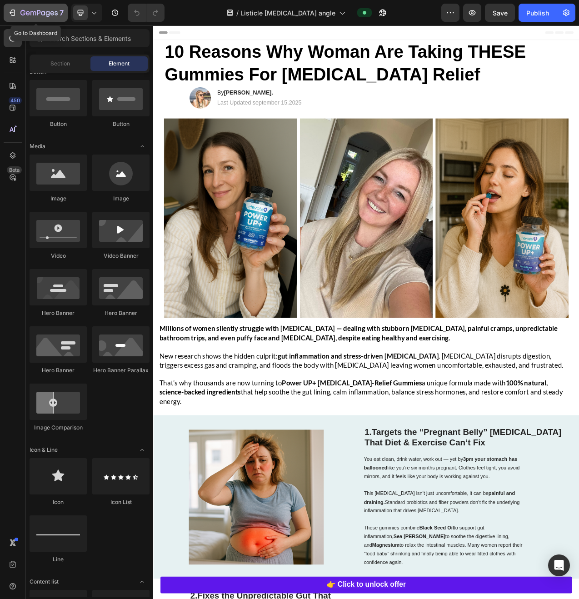
click at [41, 14] on icon "button" at bounding box center [43, 13] width 4 height 4
